Goal: Task Accomplishment & Management: Use online tool/utility

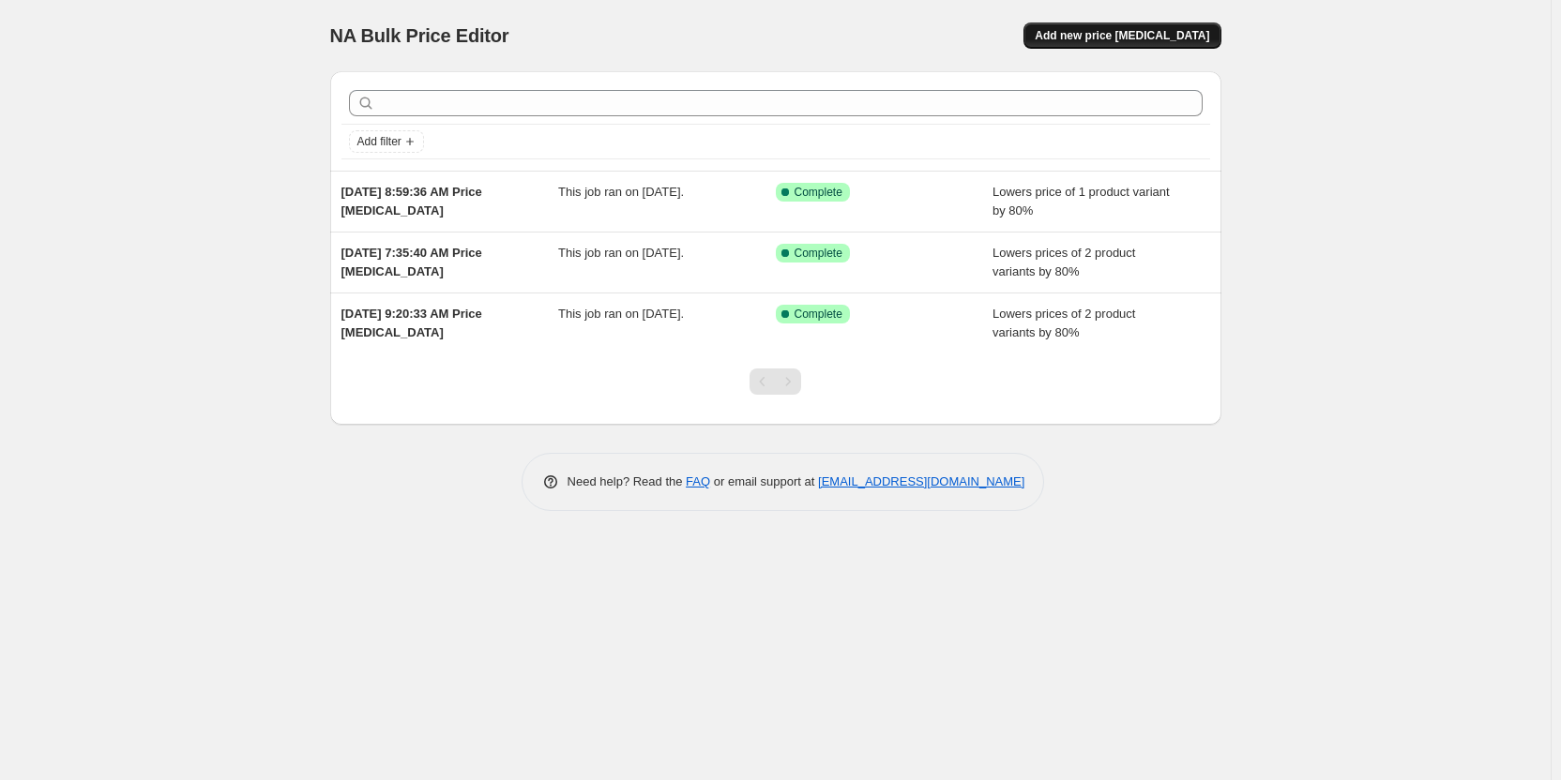
click at [1113, 36] on span "Add new price change job" at bounding box center [1122, 35] width 174 height 15
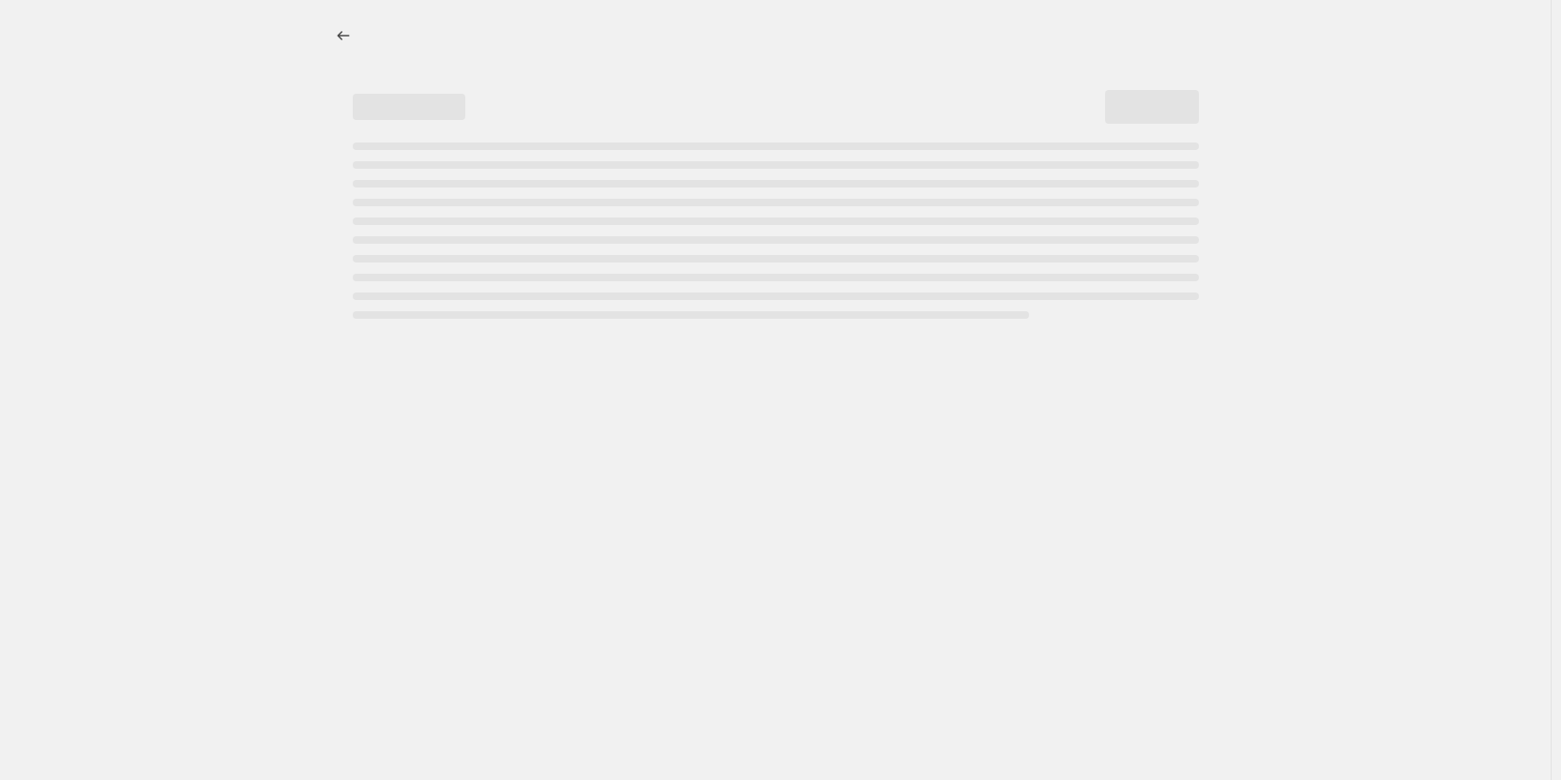
select select "percentage"
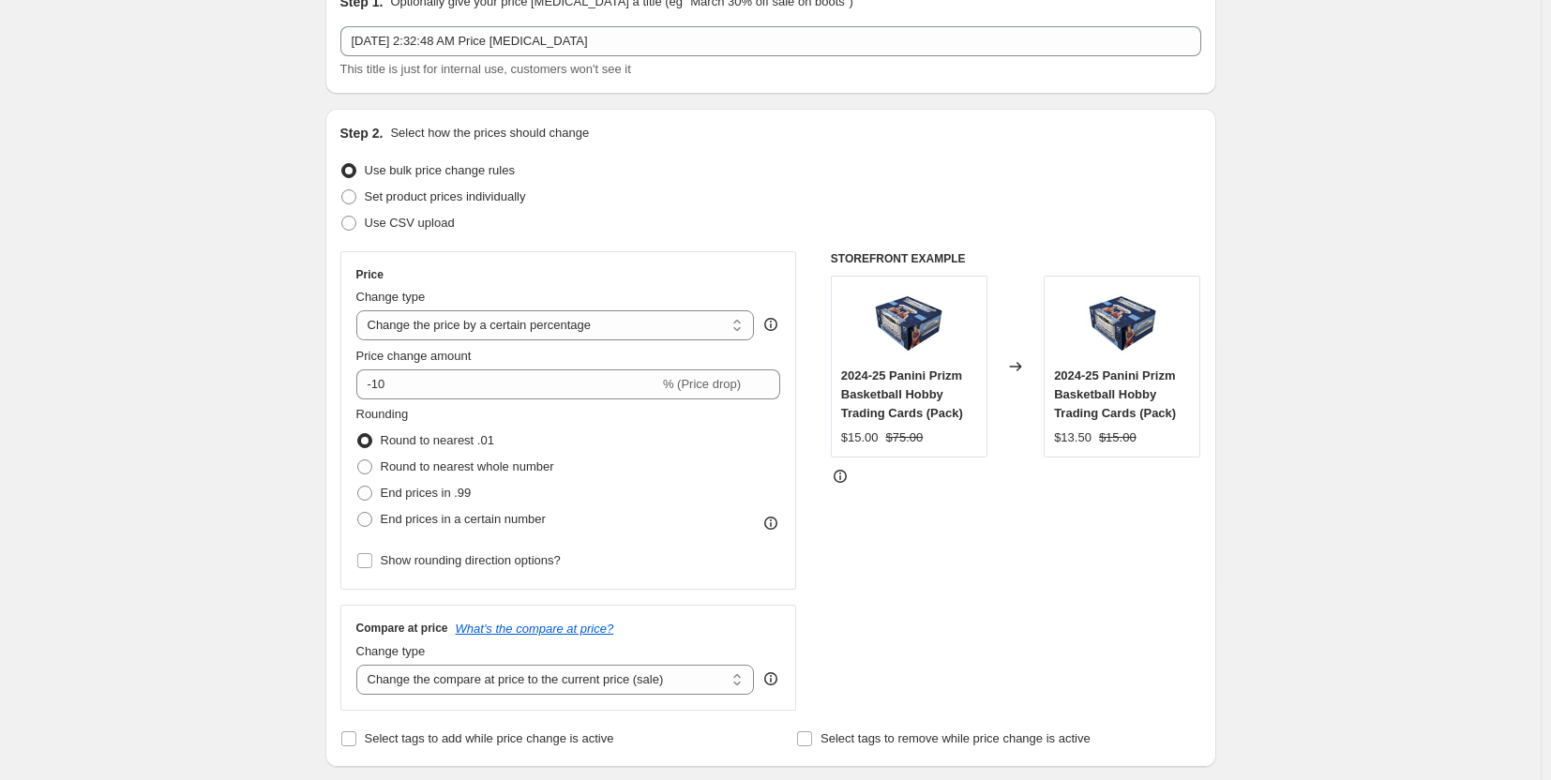
scroll to position [188, 0]
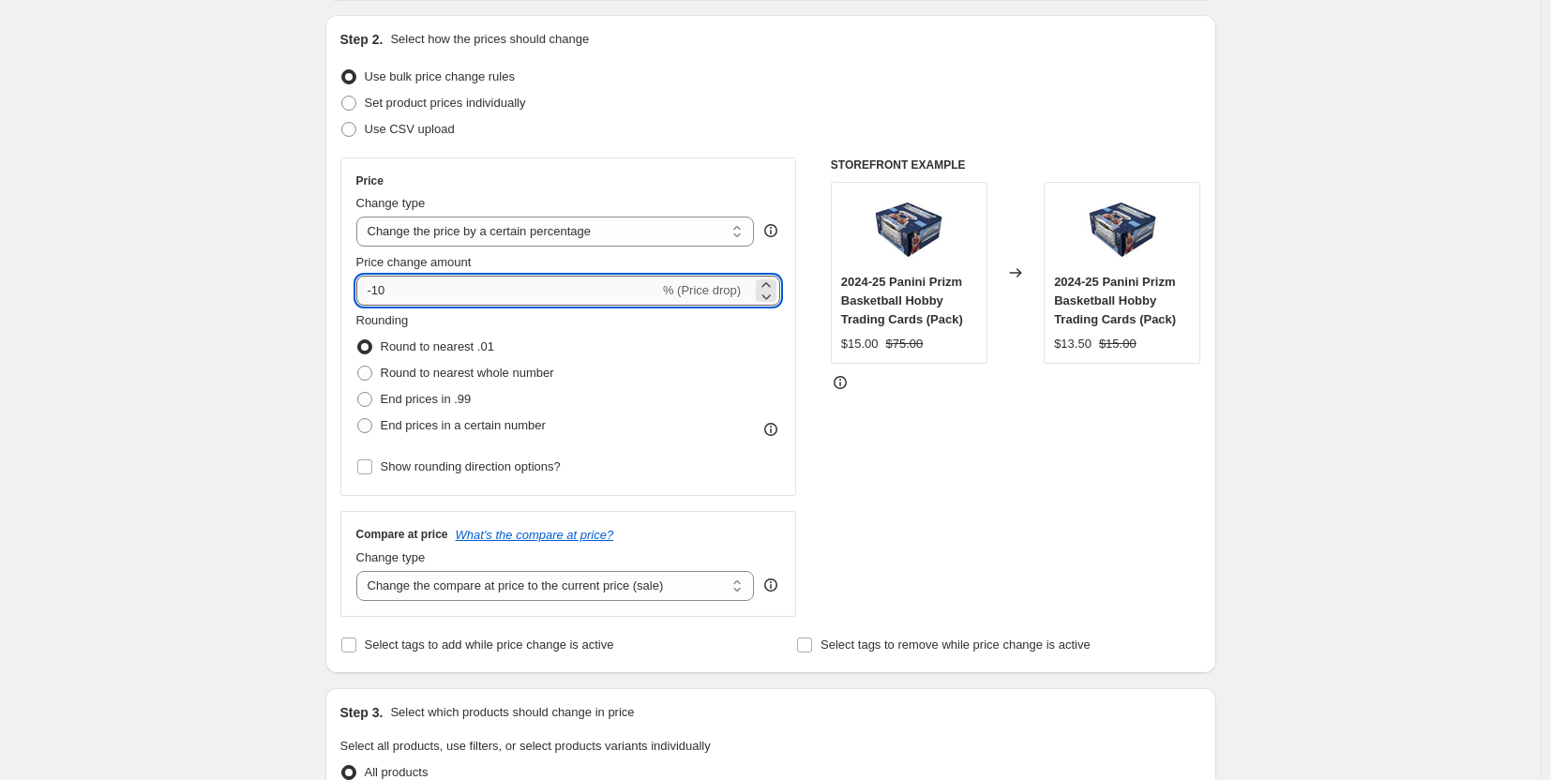
drag, startPoint x: 394, startPoint y: 291, endPoint x: 377, endPoint y: 292, distance: 16.9
click at [377, 292] on input "-10" at bounding box center [507, 291] width 303 height 30
type input "-80"
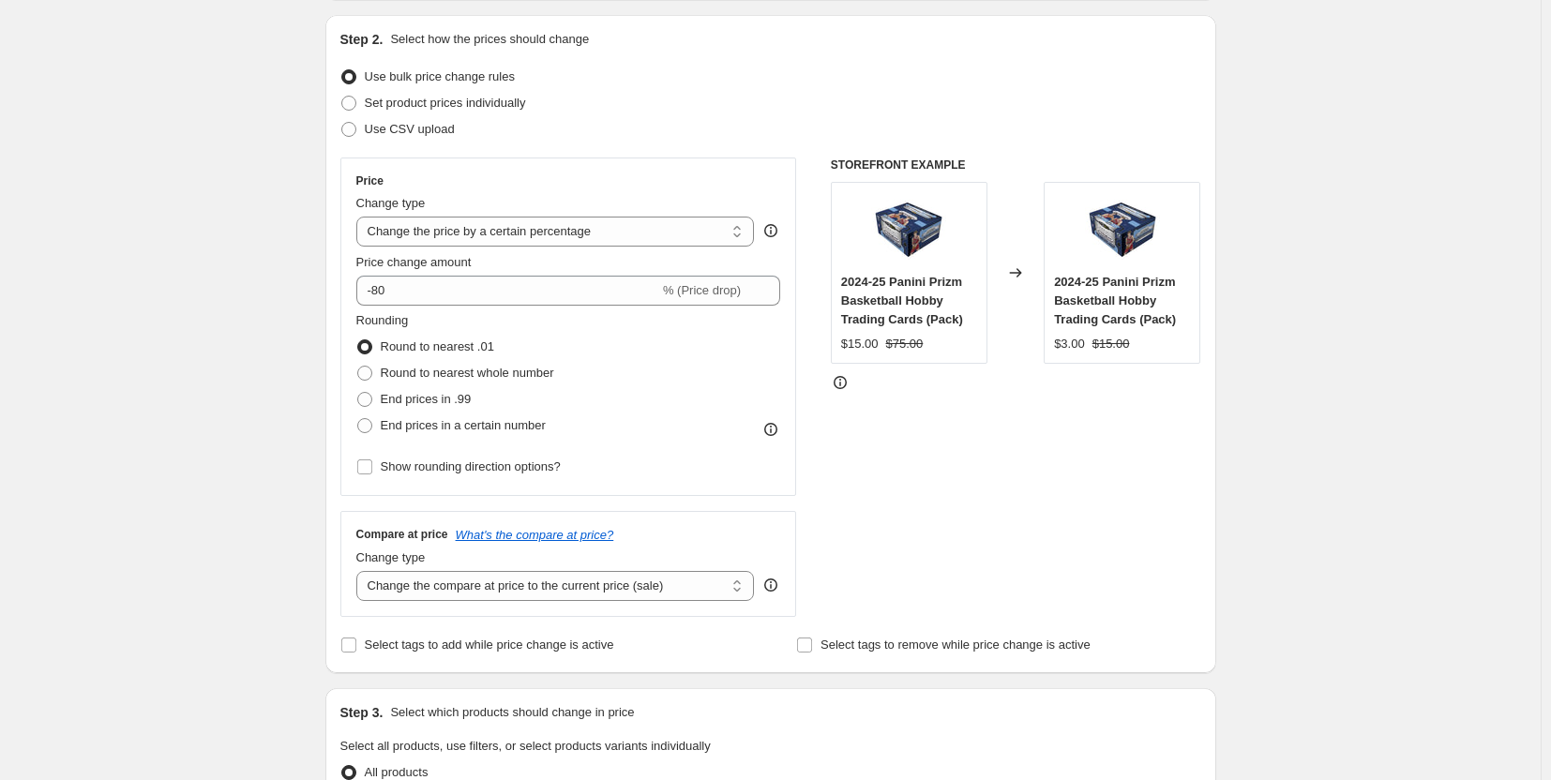
click at [227, 438] on div "Create new price change job. This page is ready Create new price change job Dra…" at bounding box center [770, 758] width 1541 height 1893
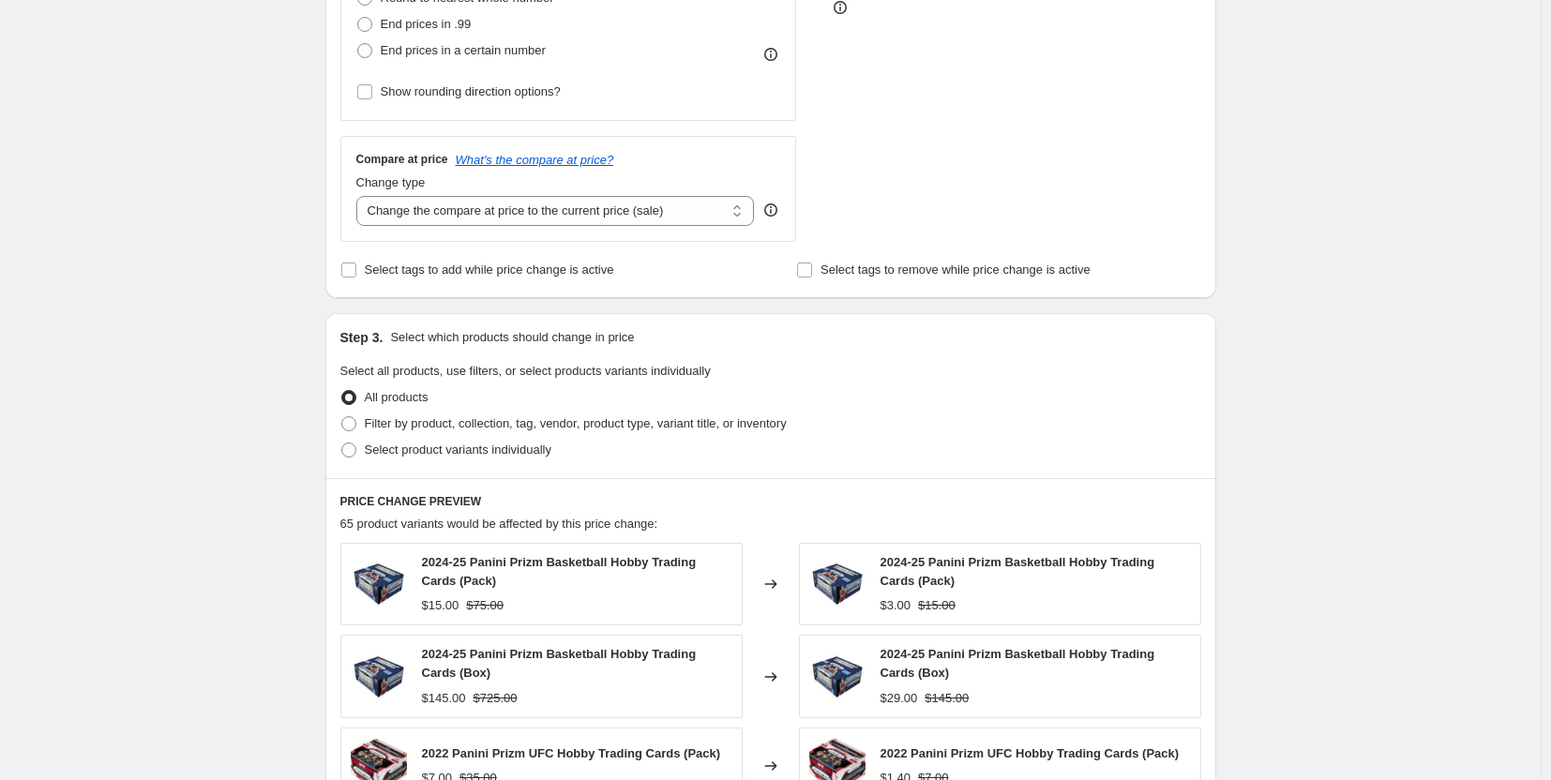
scroll to position [657, 0]
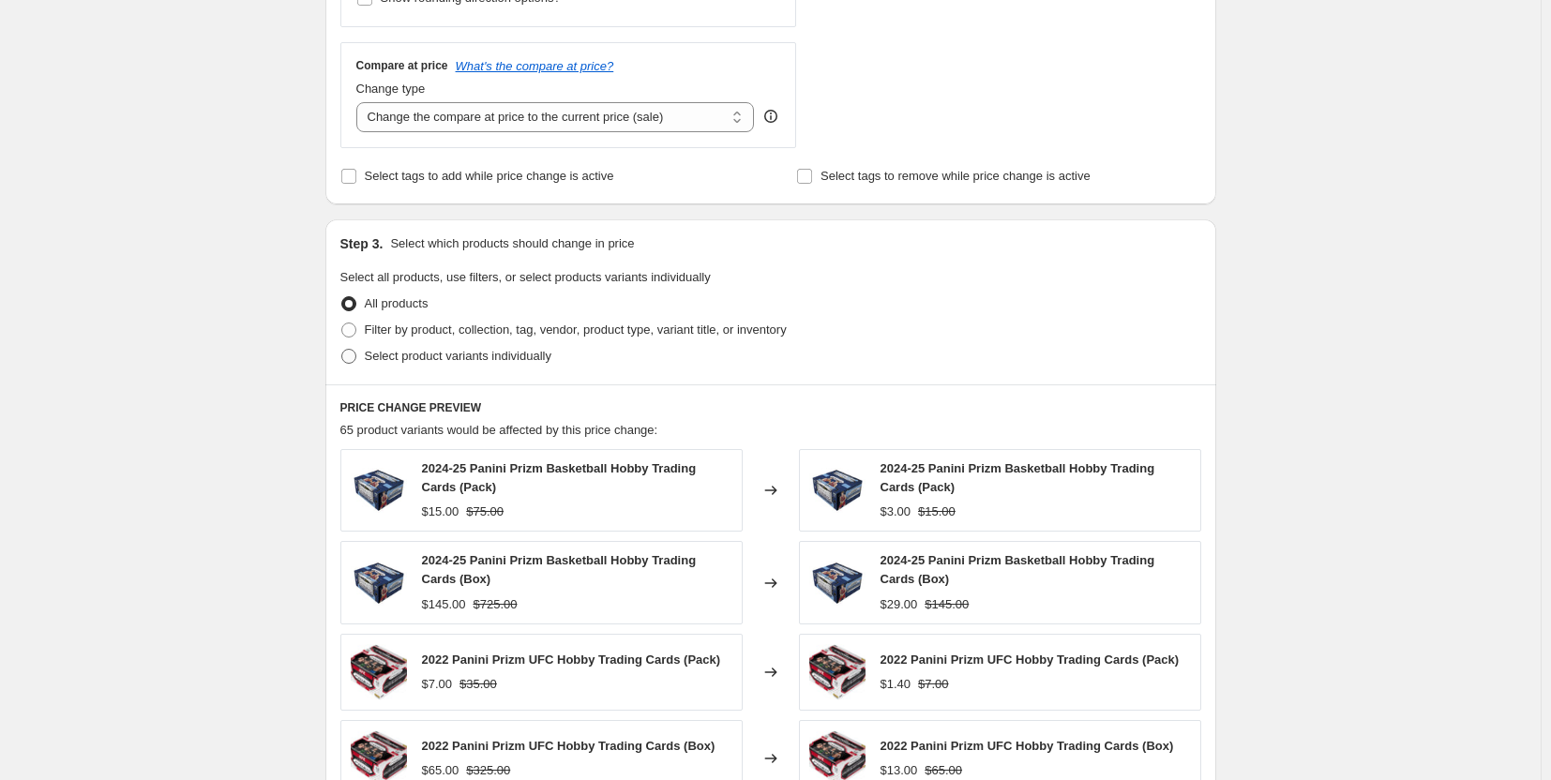
click at [355, 356] on span at bounding box center [348, 356] width 15 height 15
click at [342, 350] on input "Select product variants individually" at bounding box center [341, 349] width 1 height 1
radio input "true"
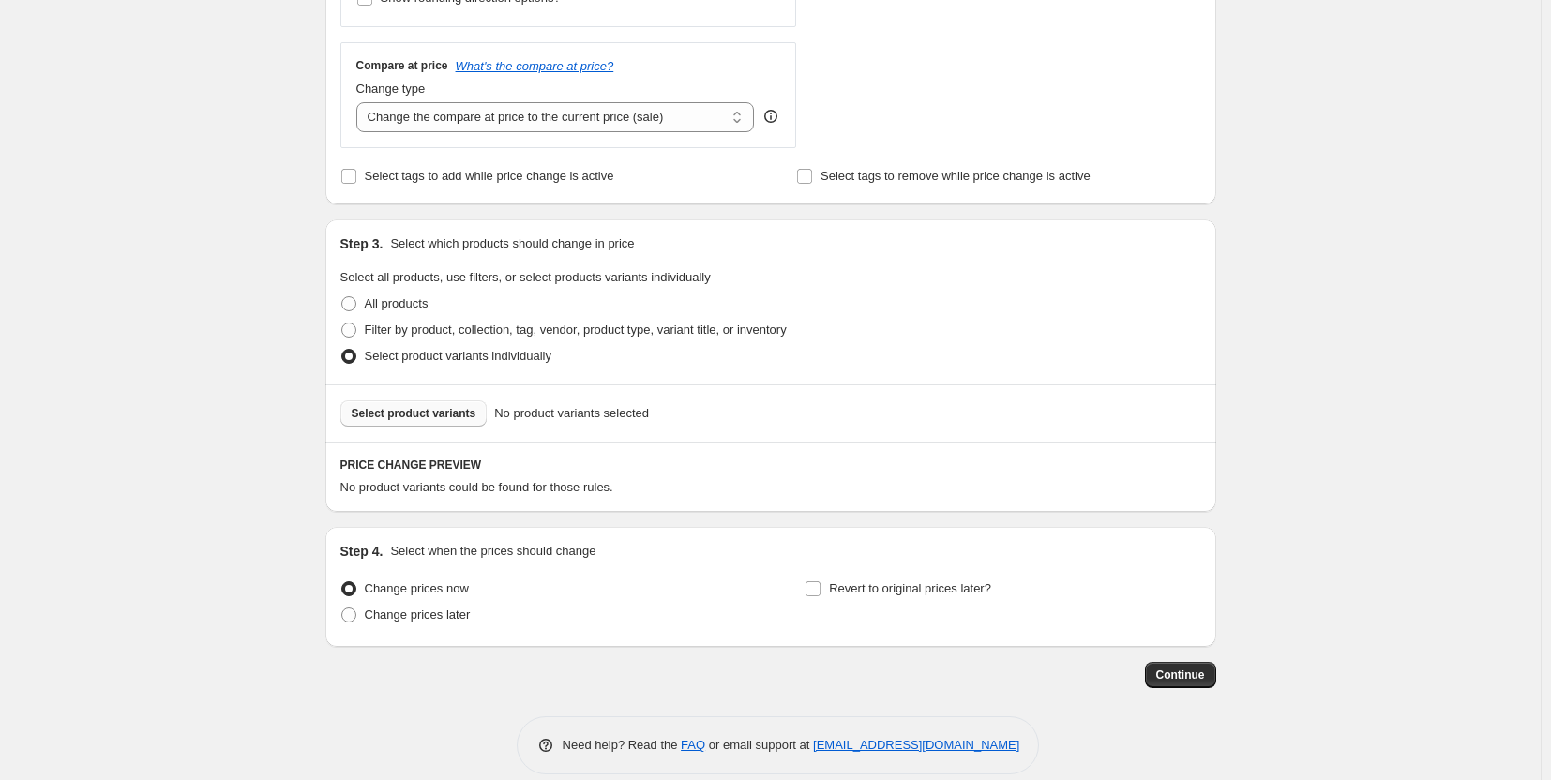
click at [395, 413] on span "Select product variants" at bounding box center [414, 413] width 125 height 15
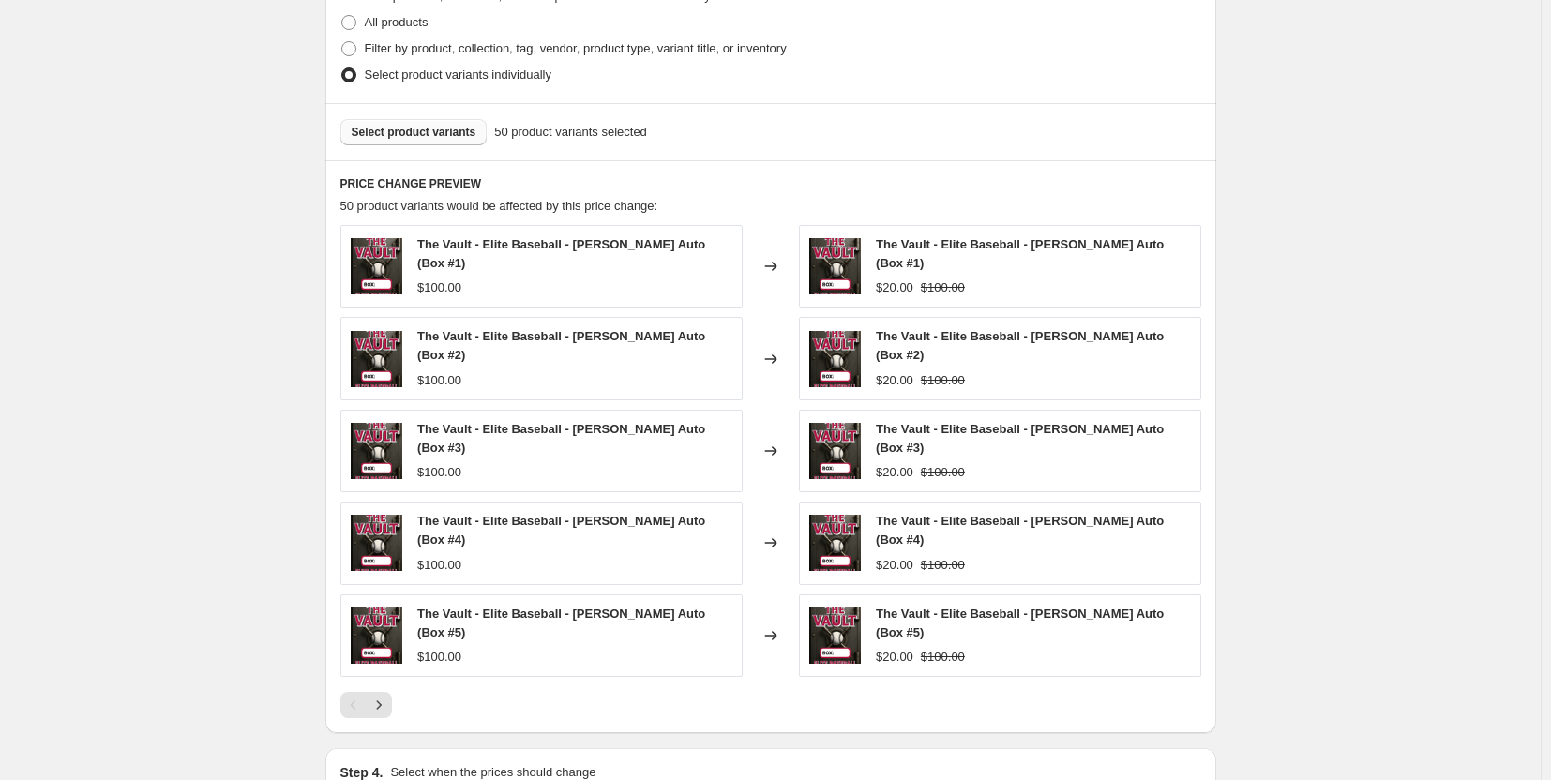
scroll to position [1183, 0]
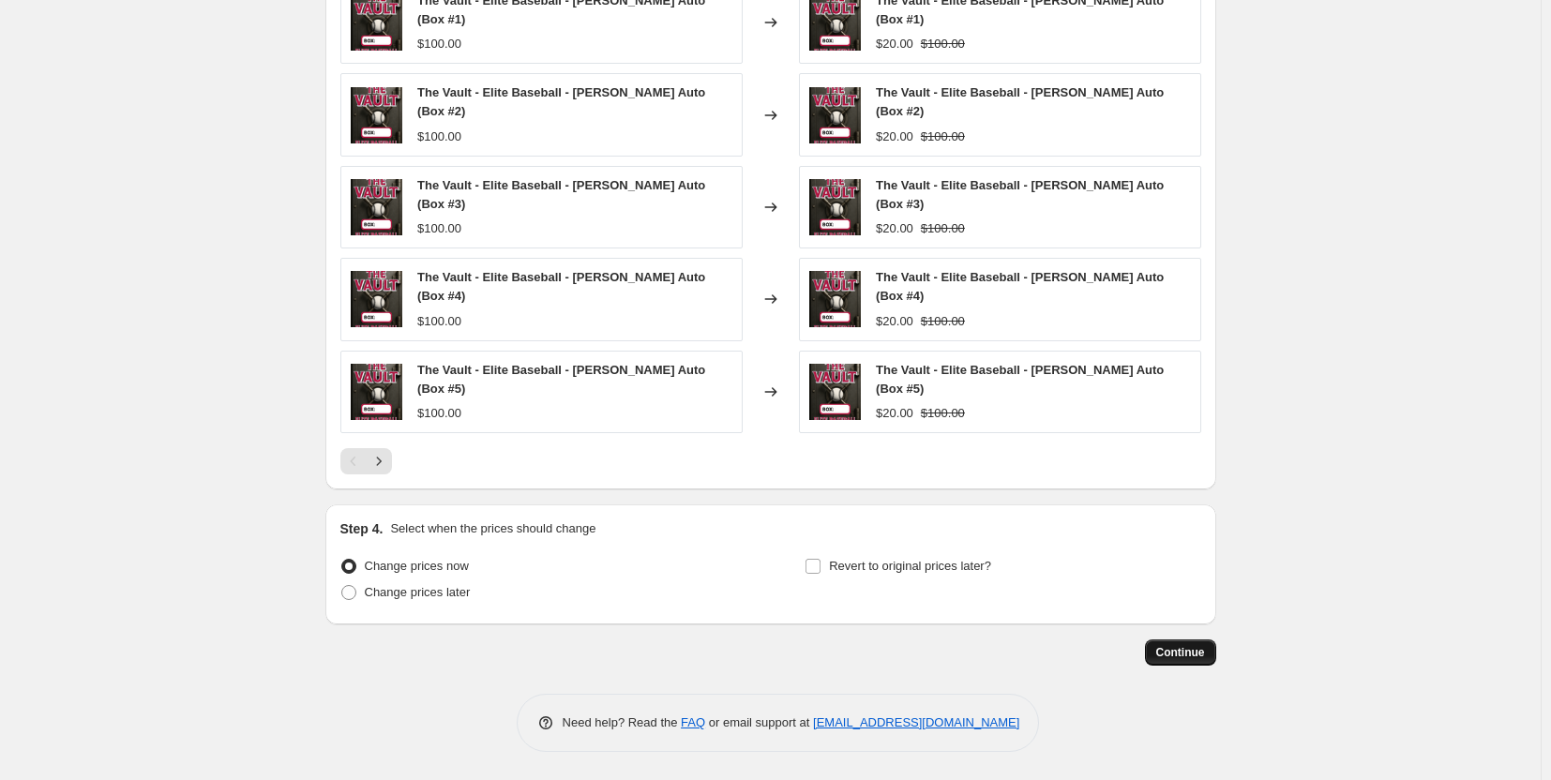
click at [1194, 654] on span "Continue" at bounding box center [1181, 652] width 49 height 15
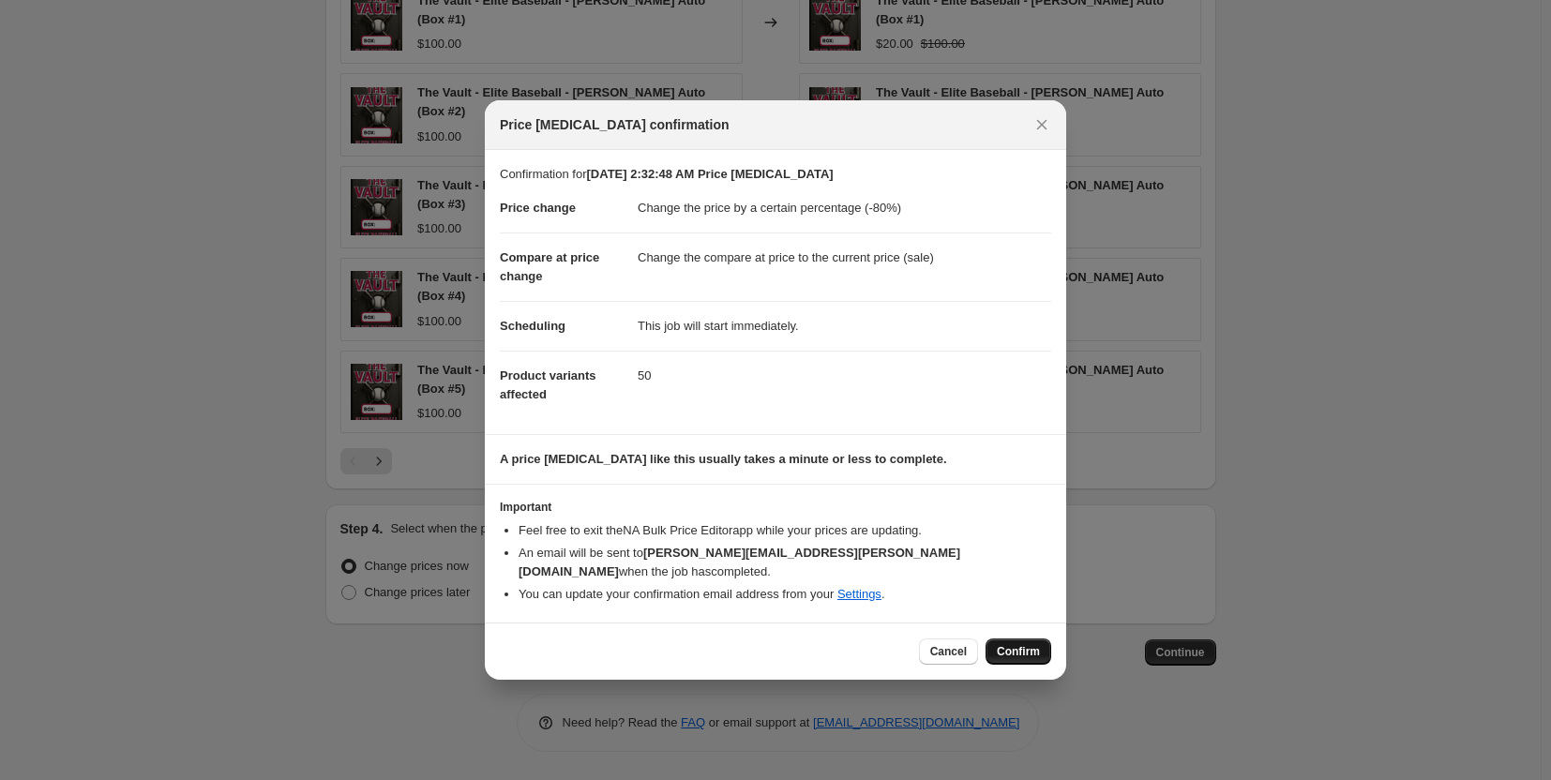
click at [1012, 649] on span "Confirm" at bounding box center [1018, 651] width 43 height 15
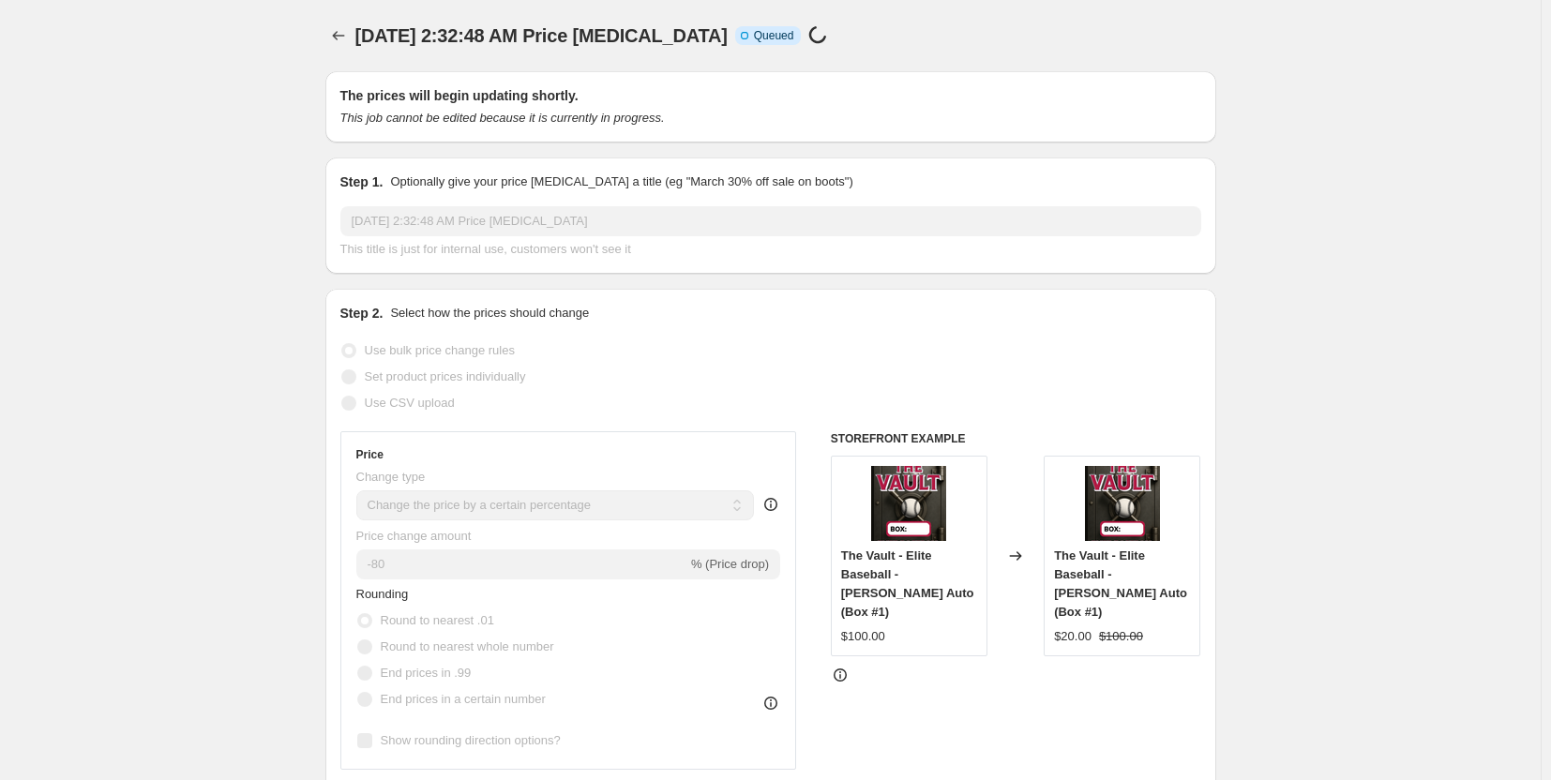
select select "percentage"
